Goal: Information Seeking & Learning: Find specific page/section

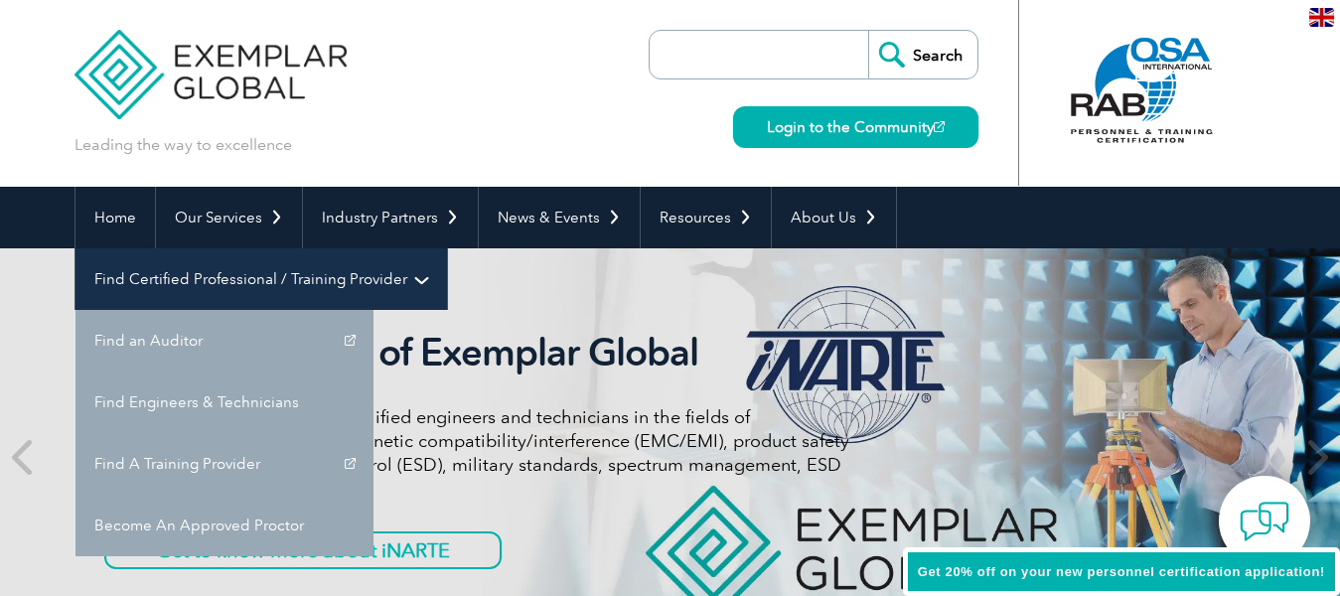
click at [447, 248] on link "Find Certified Professional / Training Provider" at bounding box center [260, 279] width 371 height 62
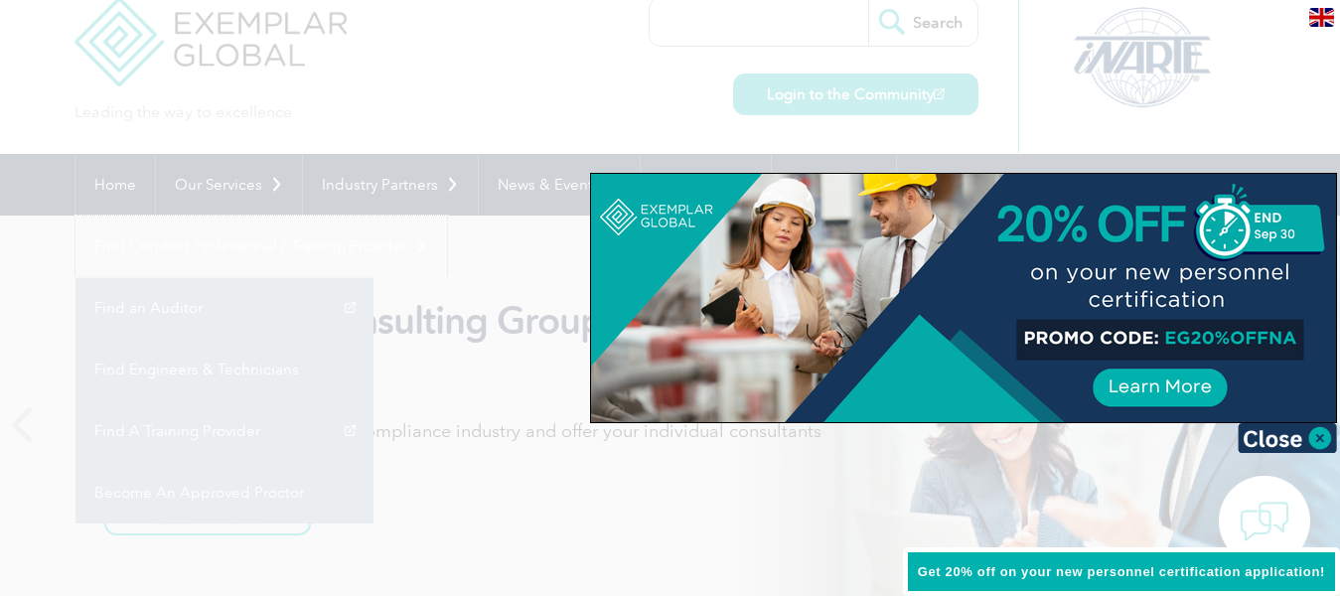
scroll to position [40, 0]
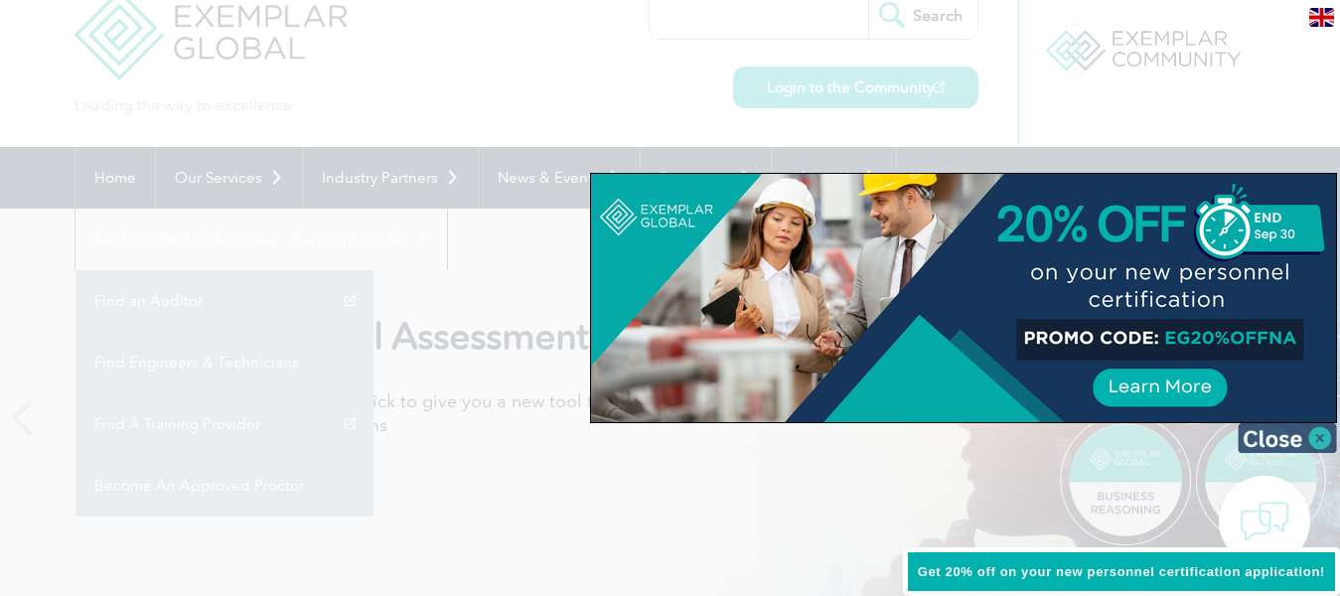
click at [1320, 445] on img at bounding box center [1287, 438] width 99 height 30
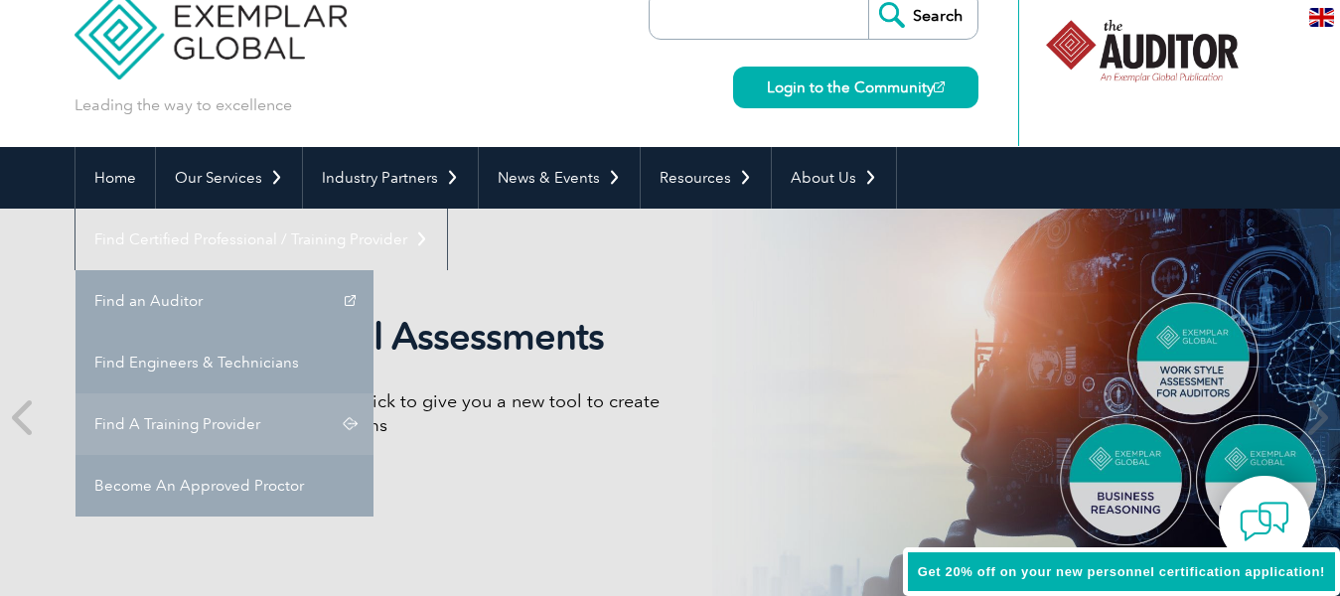
click at [373, 393] on link "Find A Training Provider" at bounding box center [224, 424] width 298 height 62
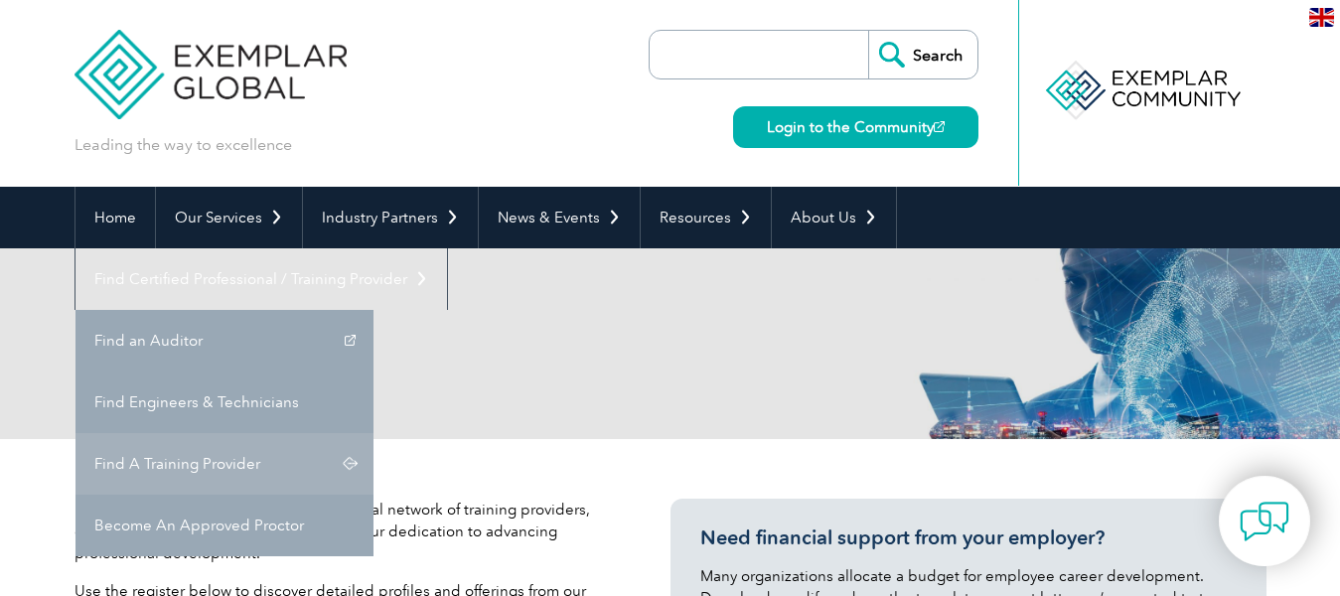
click at [373, 433] on link "Find A Training Provider" at bounding box center [224, 464] width 298 height 62
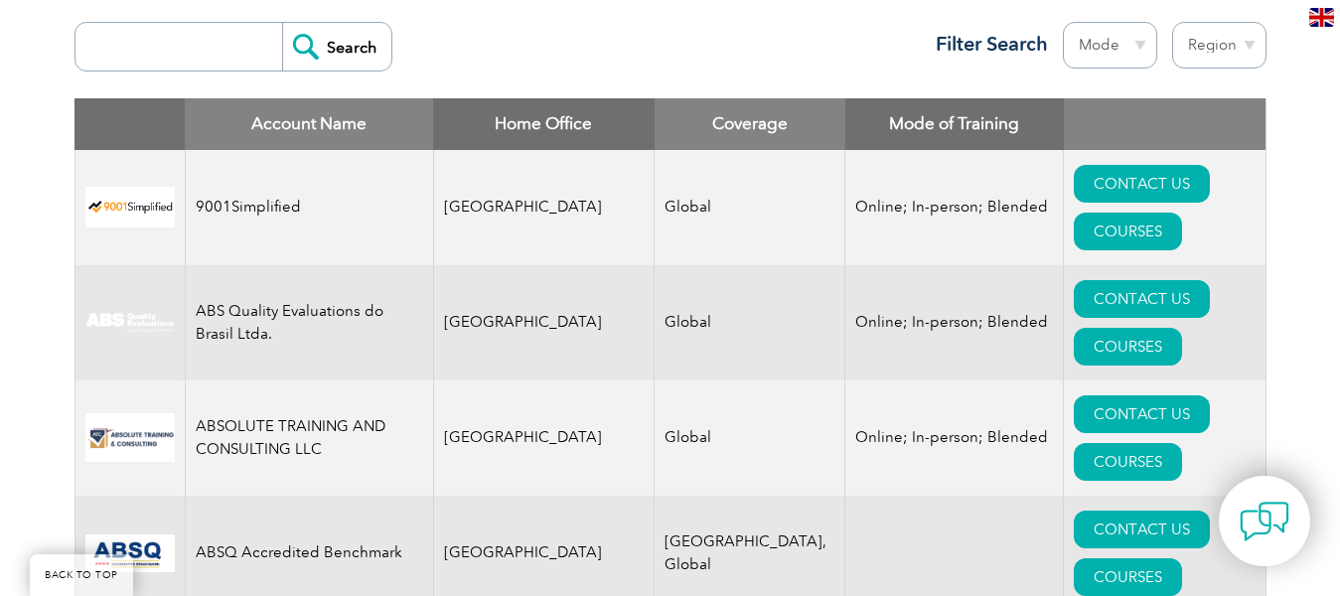
scroll to position [755, 0]
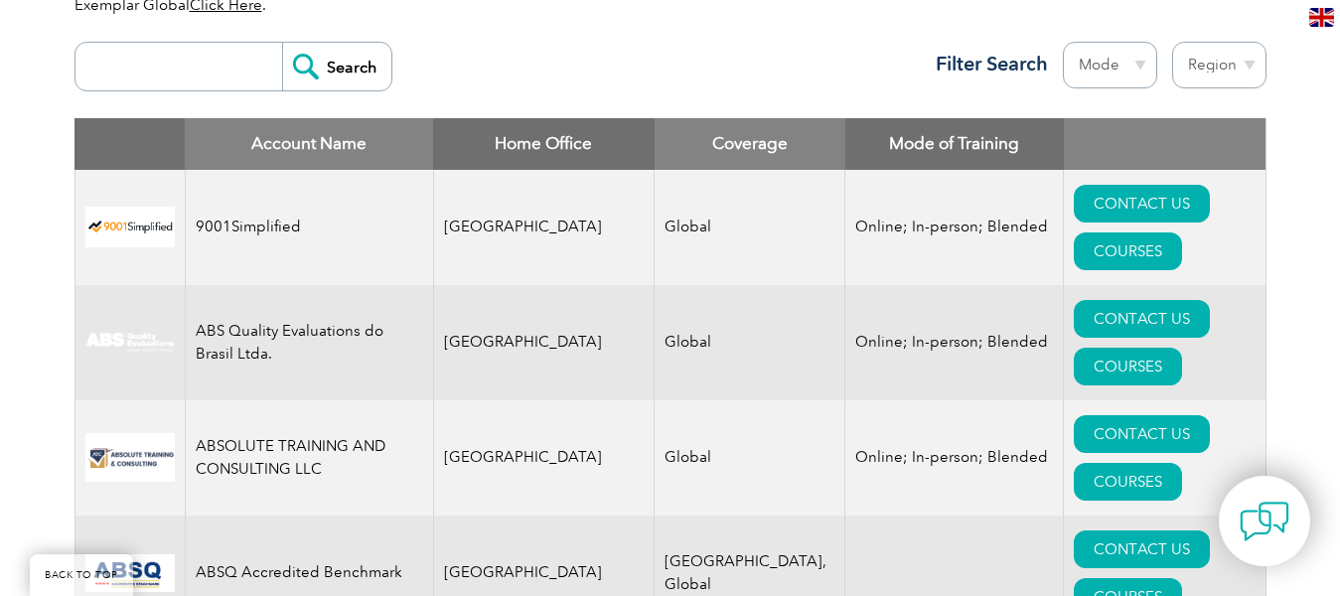
click at [236, 74] on input "search" at bounding box center [183, 67] width 197 height 48
type input "ARS"
click at [327, 65] on input "Search" at bounding box center [336, 67] width 109 height 48
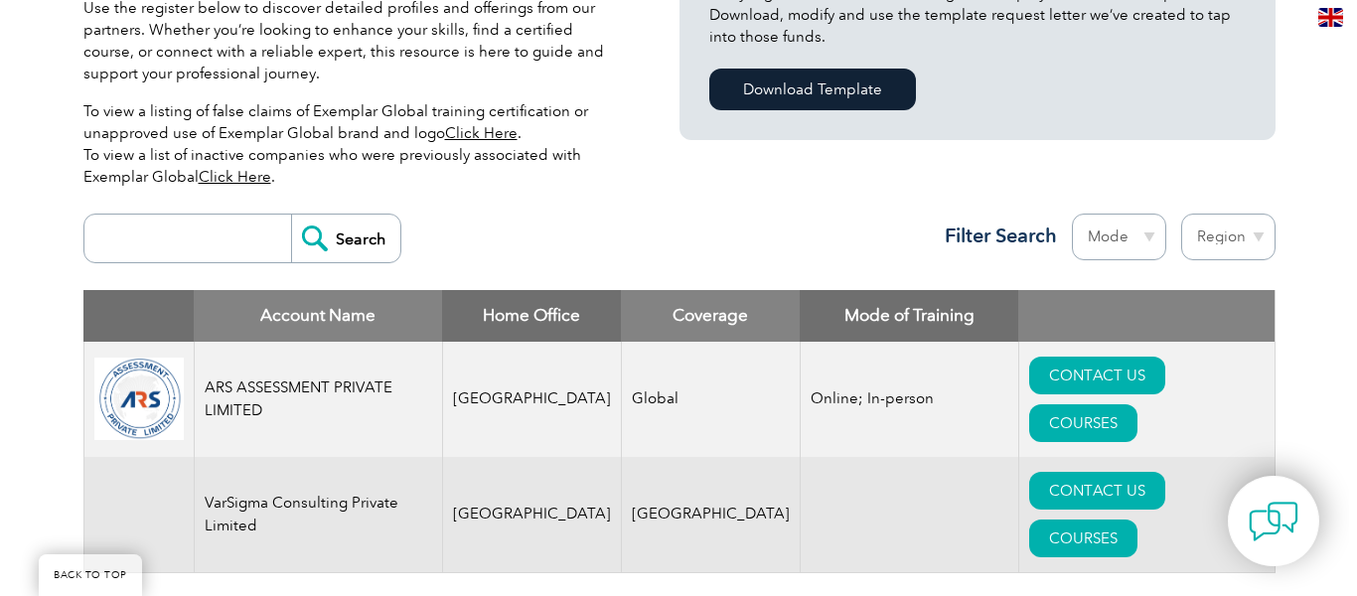
scroll to position [599, 0]
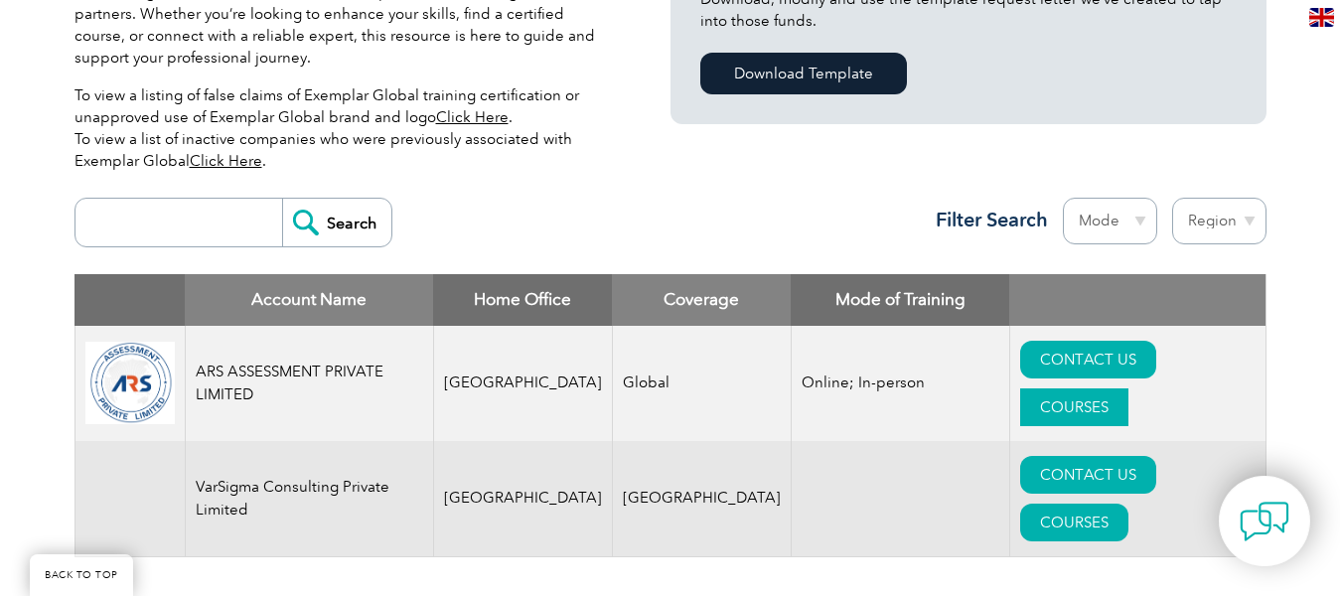
click at [1128, 388] on link "COURSES" at bounding box center [1074, 407] width 108 height 38
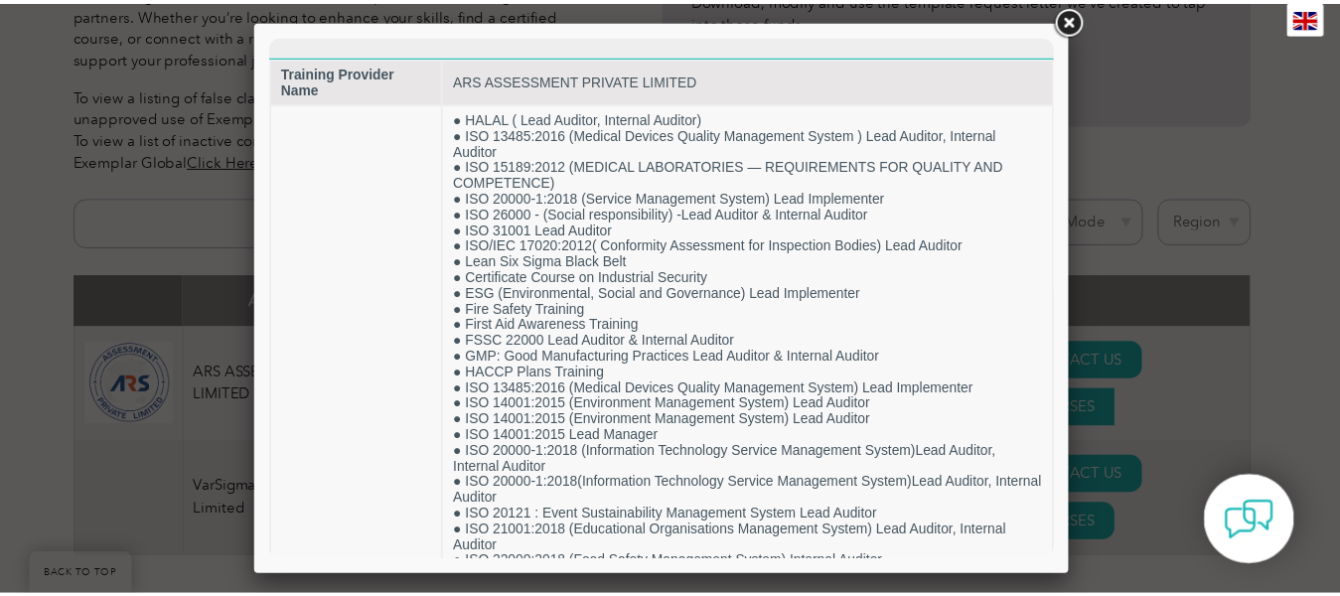
scroll to position [0, 0]
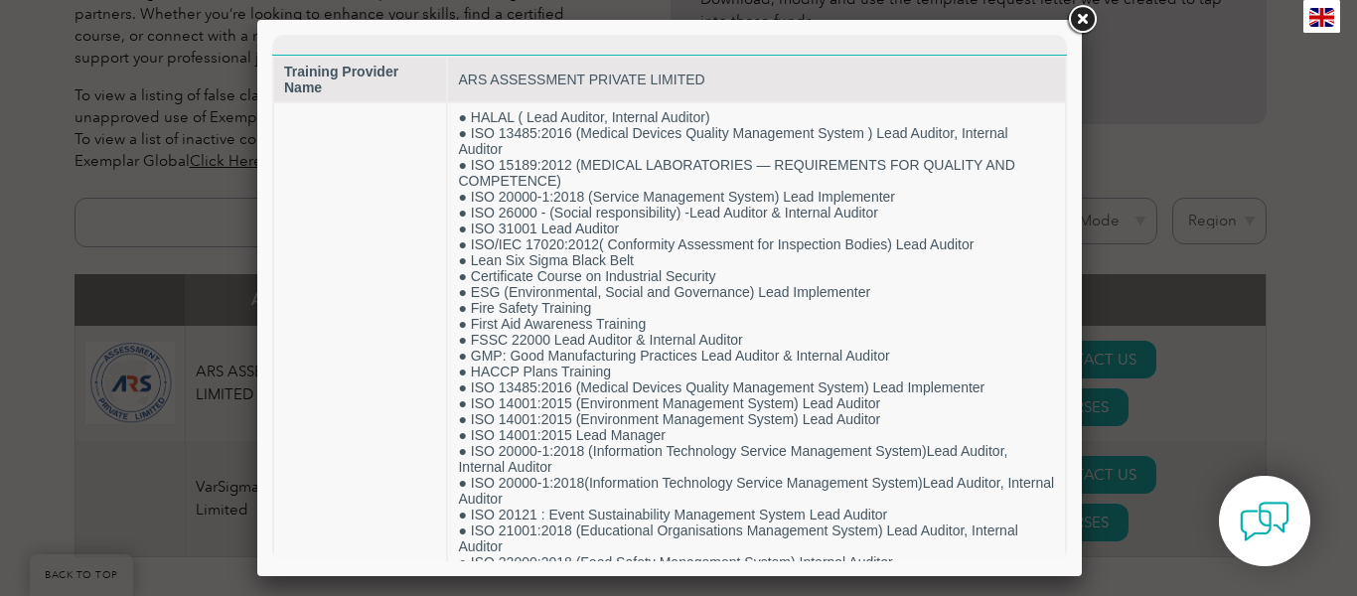
click at [1087, 18] on link at bounding box center [1082, 20] width 36 height 36
